Goal: Information Seeking & Learning: Learn about a topic

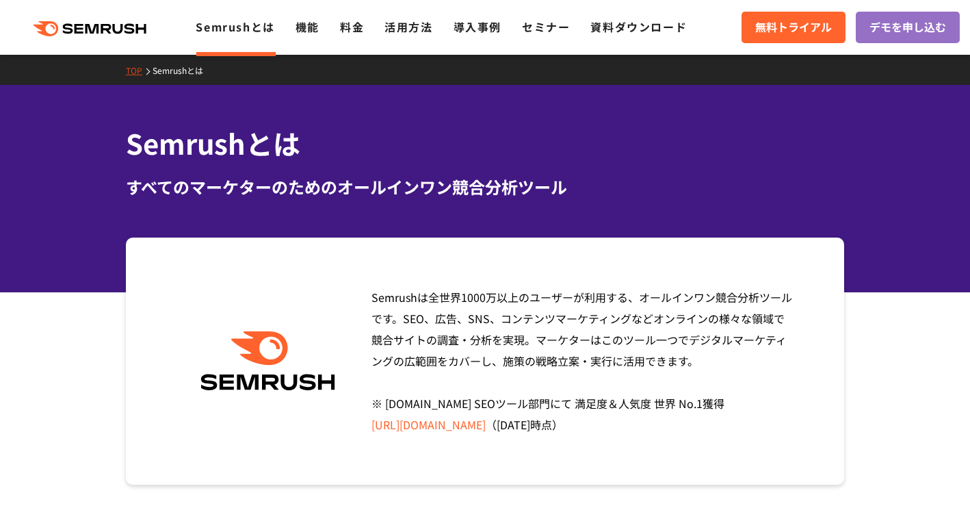
click at [429, 298] on span "Semrushは全世界1000万以上のユーザーが利用する、オールインワン競合分析ツールです。SEO、広告、SNS、コンテンツマーケティングなどオンラインの様々…" at bounding box center [581, 361] width 421 height 144
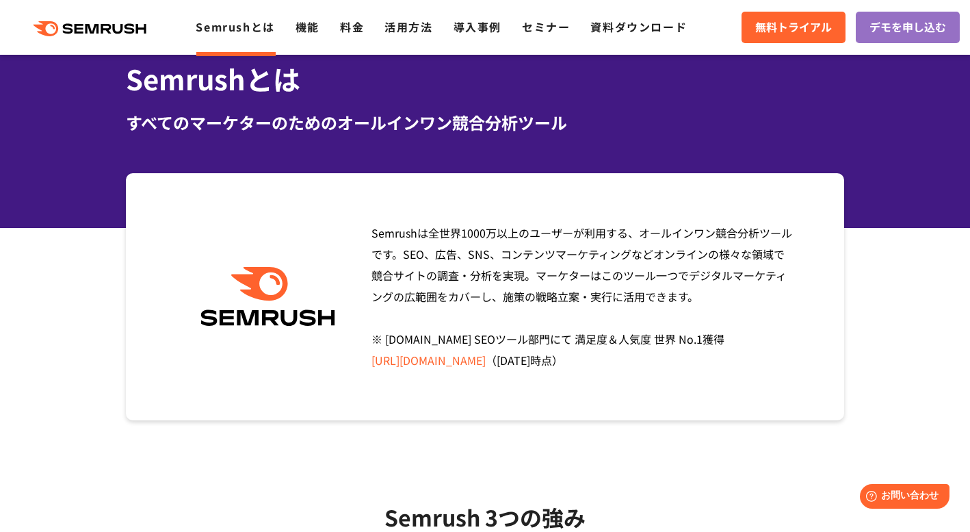
scroll to position [49, 0]
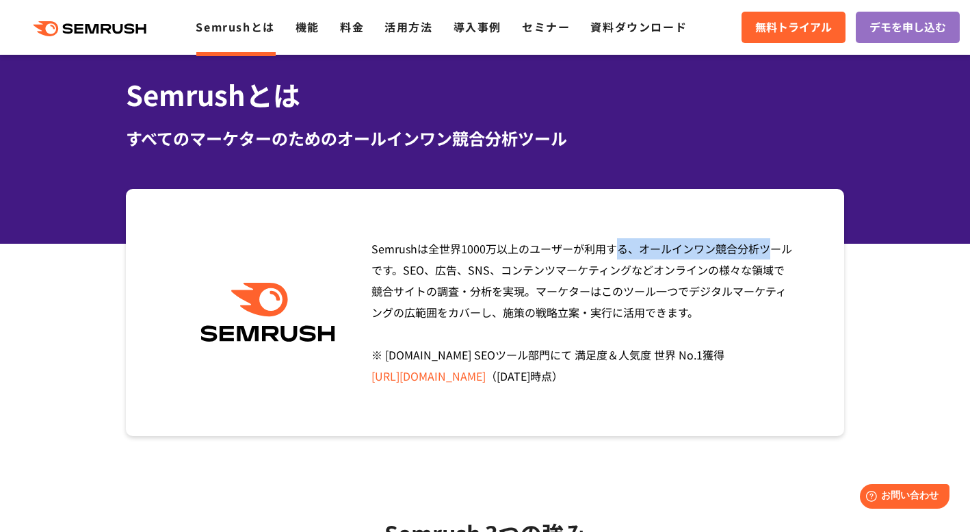
drag, startPoint x: 430, startPoint y: 248, endPoint x: 565, endPoint y: 250, distance: 134.8
click at [565, 250] on span "Semrushは全世界1000万以上のユーザーが利用する、オールインワン競合分析ツールです。SEO、広告、SNS、コンテンツマーケティングなどオンラインの様々…" at bounding box center [581, 312] width 421 height 144
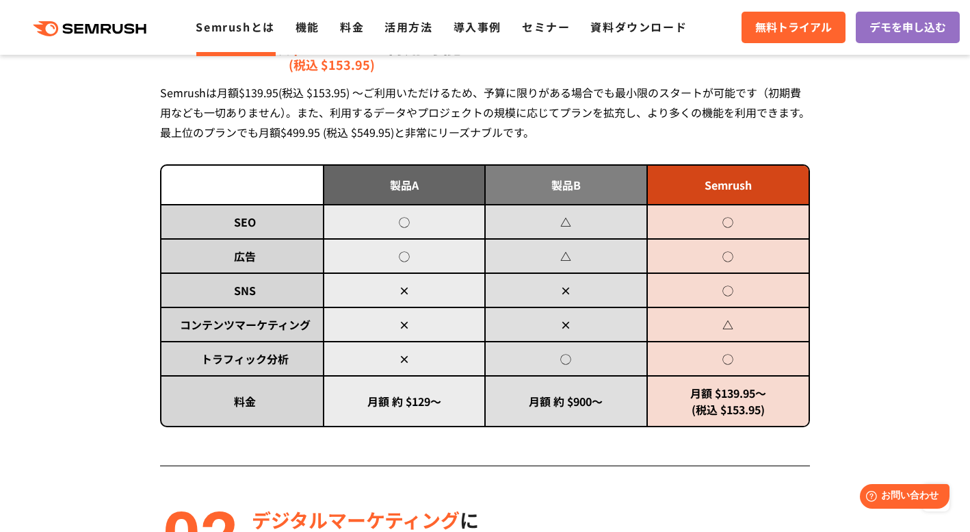
scroll to position [0, 0]
